Goal: Task Accomplishment & Management: Manage account settings

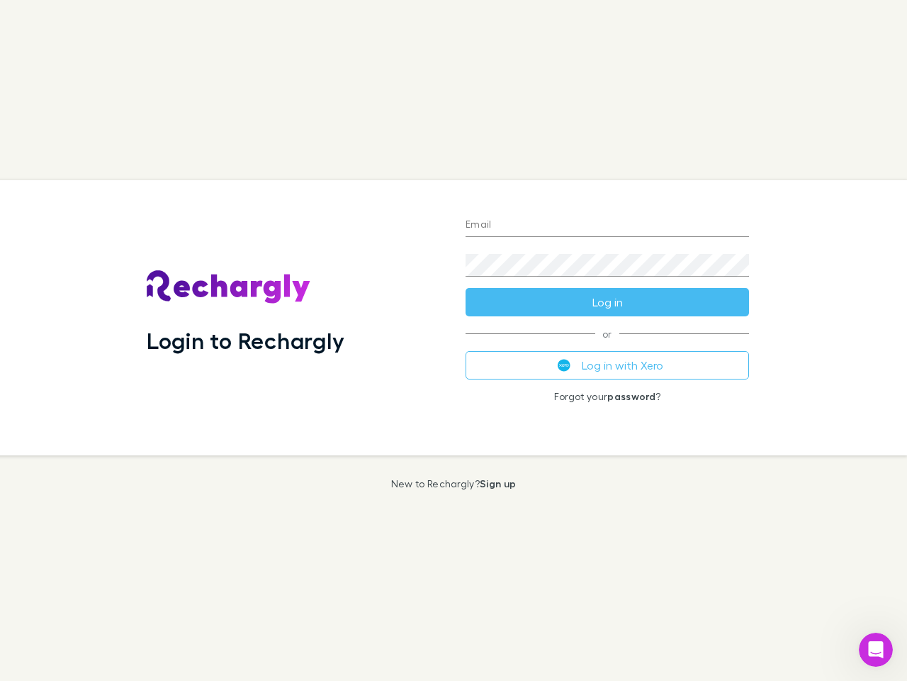
click at [454, 340] on div "Login to Rechargly" at bounding box center [294, 317] width 319 height 275
click at [608, 225] on input "Email" at bounding box center [608, 225] width 284 height 23
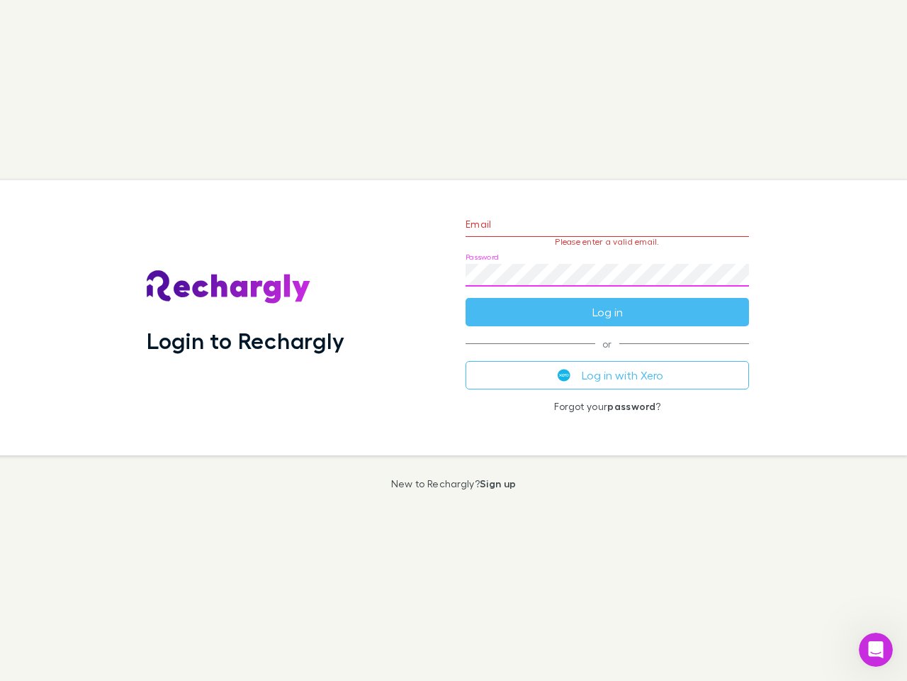
click at [608, 302] on form "Email Please enter a valid email. Password Log in" at bounding box center [608, 264] width 284 height 123
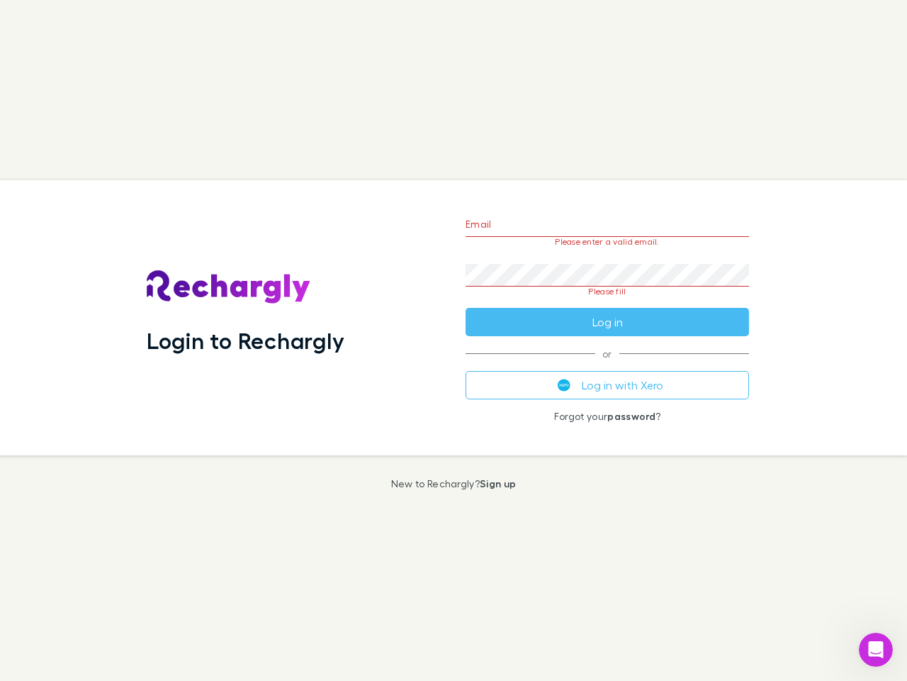
click at [608, 365] on div "Email Please enter a valid email. Password Please fill Log in or Log in with Xe…" at bounding box center [607, 317] width 306 height 275
